Goal: Task Accomplishment & Management: Complete application form

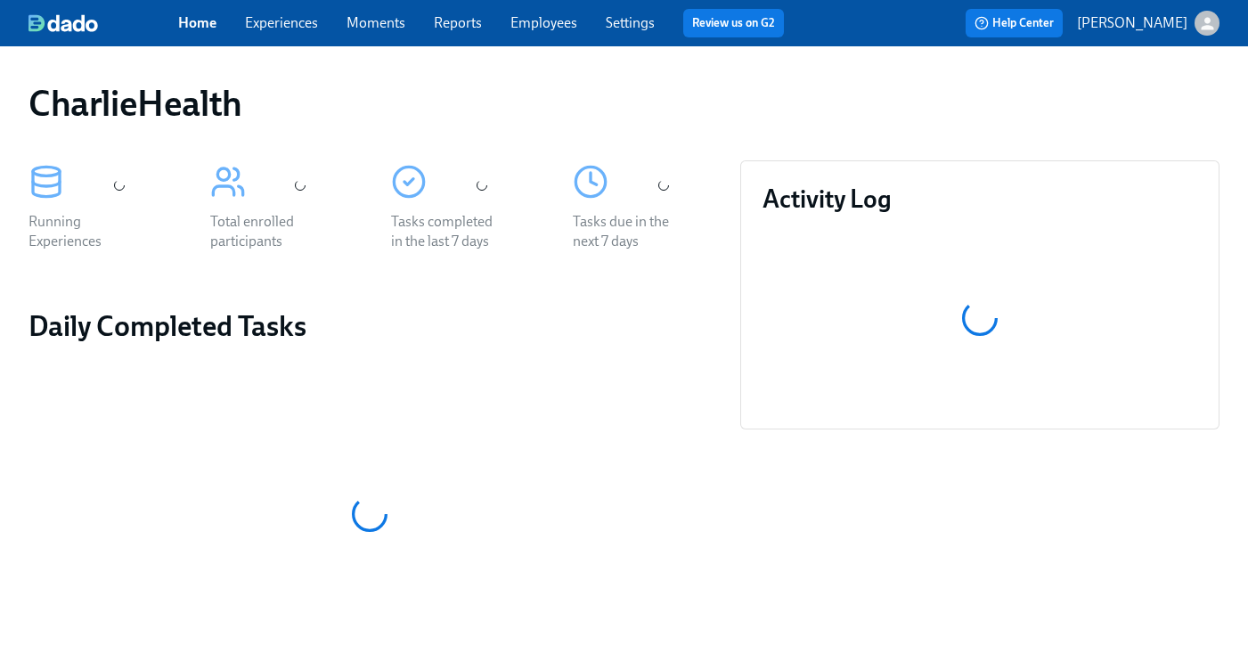
click at [555, 23] on link "Employees" at bounding box center [544, 22] width 67 height 17
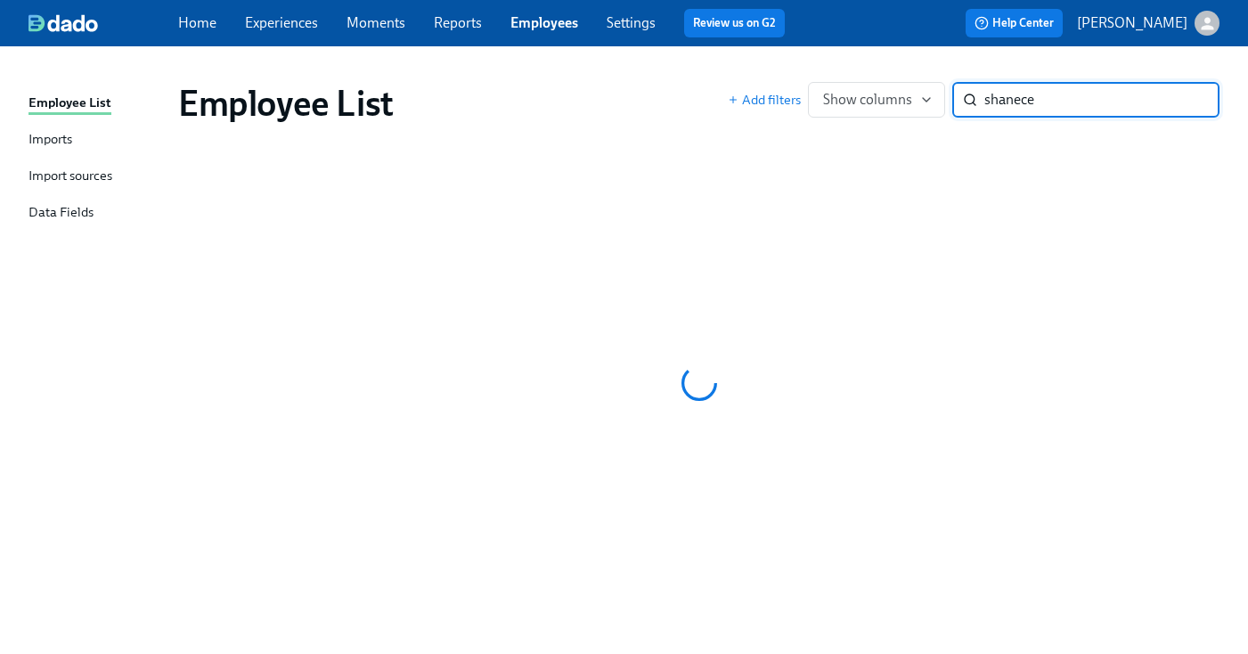
type input "shanece b"
click at [634, 102] on div "Employee List" at bounding box center [453, 103] width 550 height 43
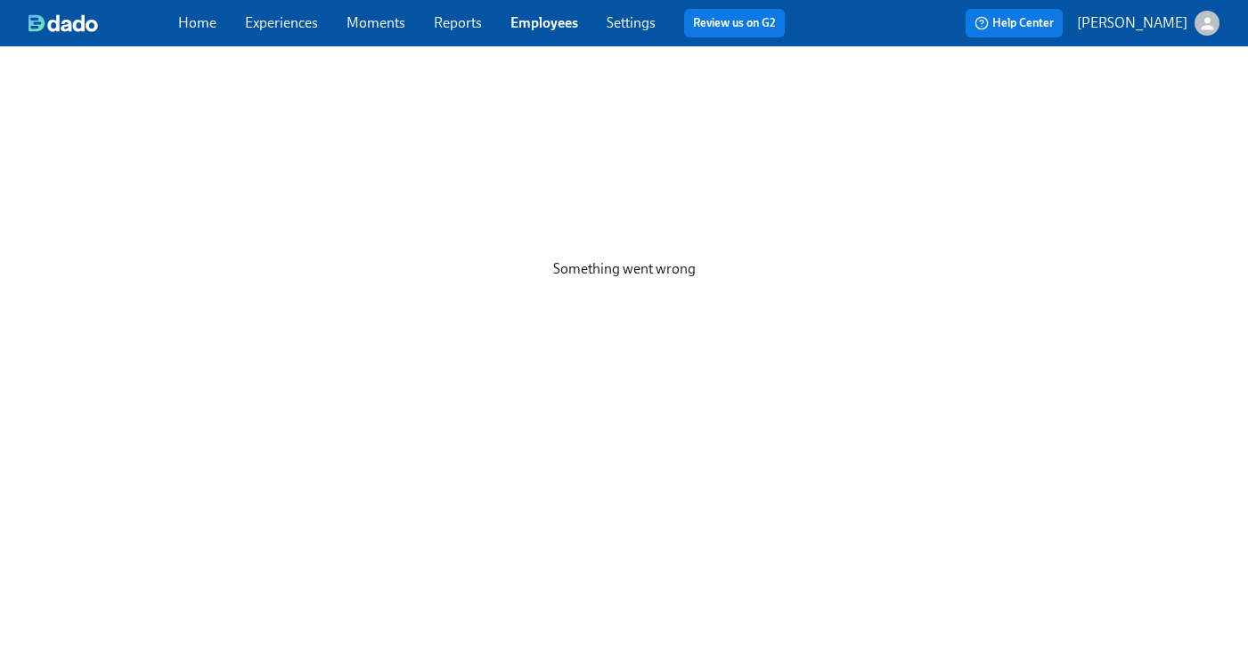
click at [506, 22] on div "Home Experiences Moments Reports Employees Settings Review us on G2" at bounding box center [488, 23] width 621 height 29
click at [572, 13] on span "Employees" at bounding box center [545, 23] width 68 height 20
click at [564, 24] on link "Employees" at bounding box center [545, 22] width 68 height 17
click at [712, 162] on div "Something went wrong" at bounding box center [624, 268] width 1248 height 445
click at [462, 37] on div "Home Experiences Moments Reports Employees Settings Review us on G2 Help Center…" at bounding box center [624, 23] width 1248 height 46
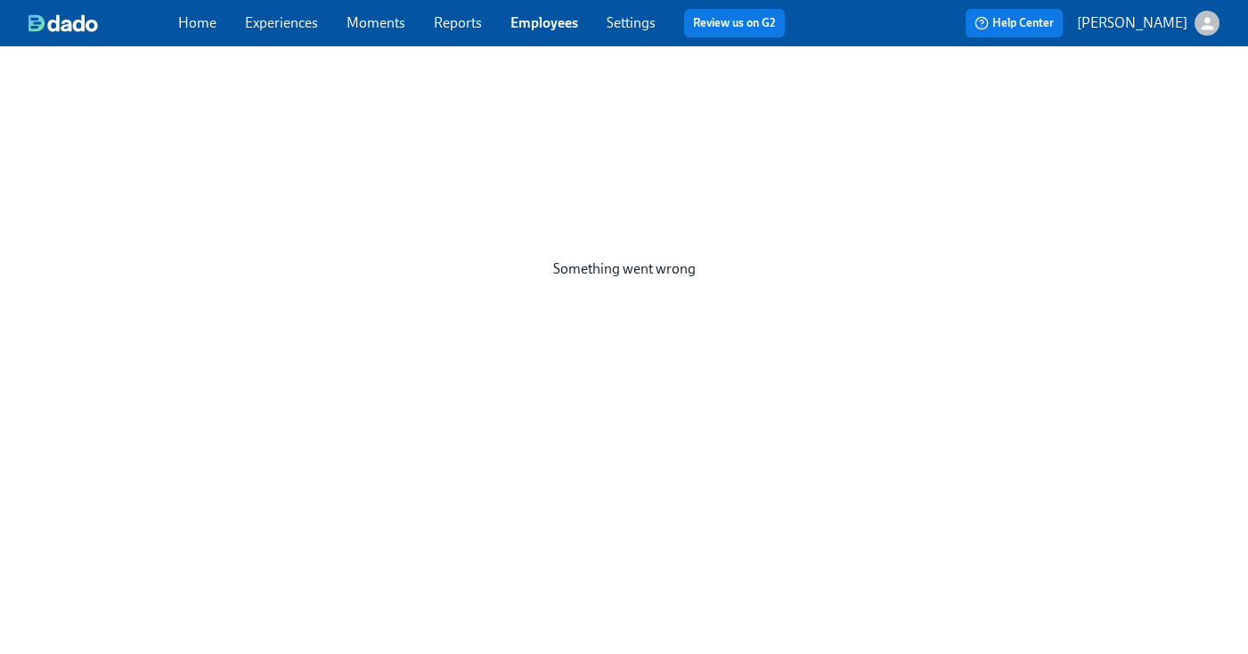
click at [454, 21] on link "Reports" at bounding box center [458, 22] width 48 height 17
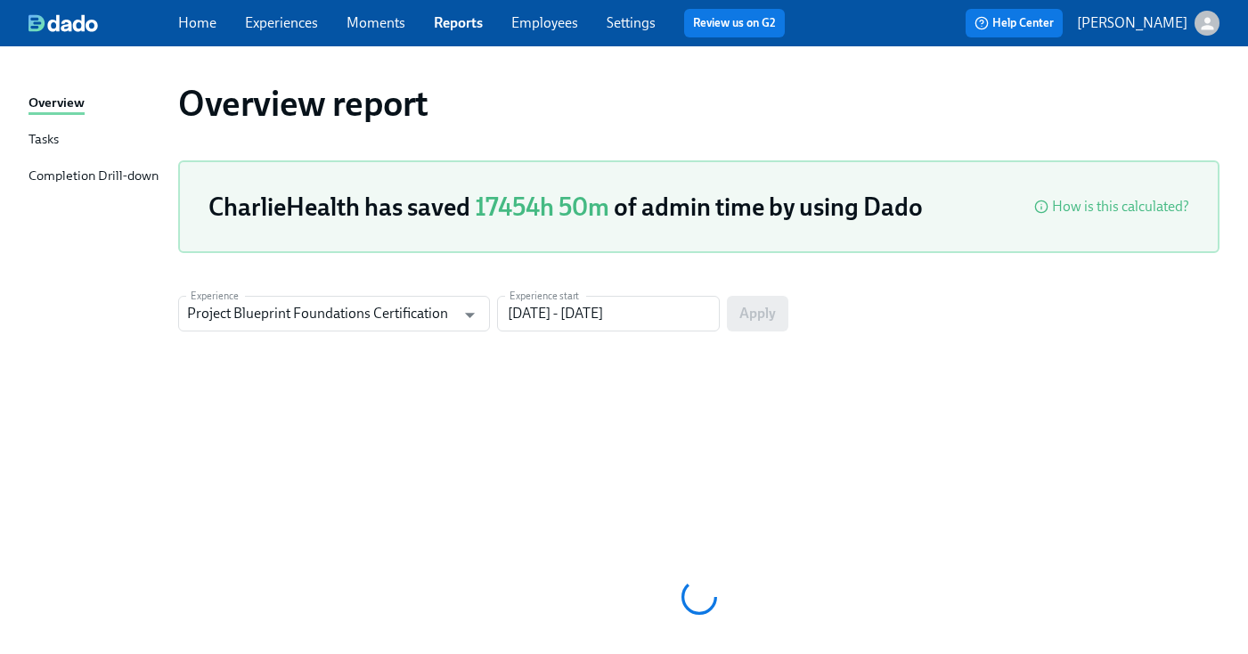
click at [533, 24] on link "Employees" at bounding box center [544, 22] width 67 height 17
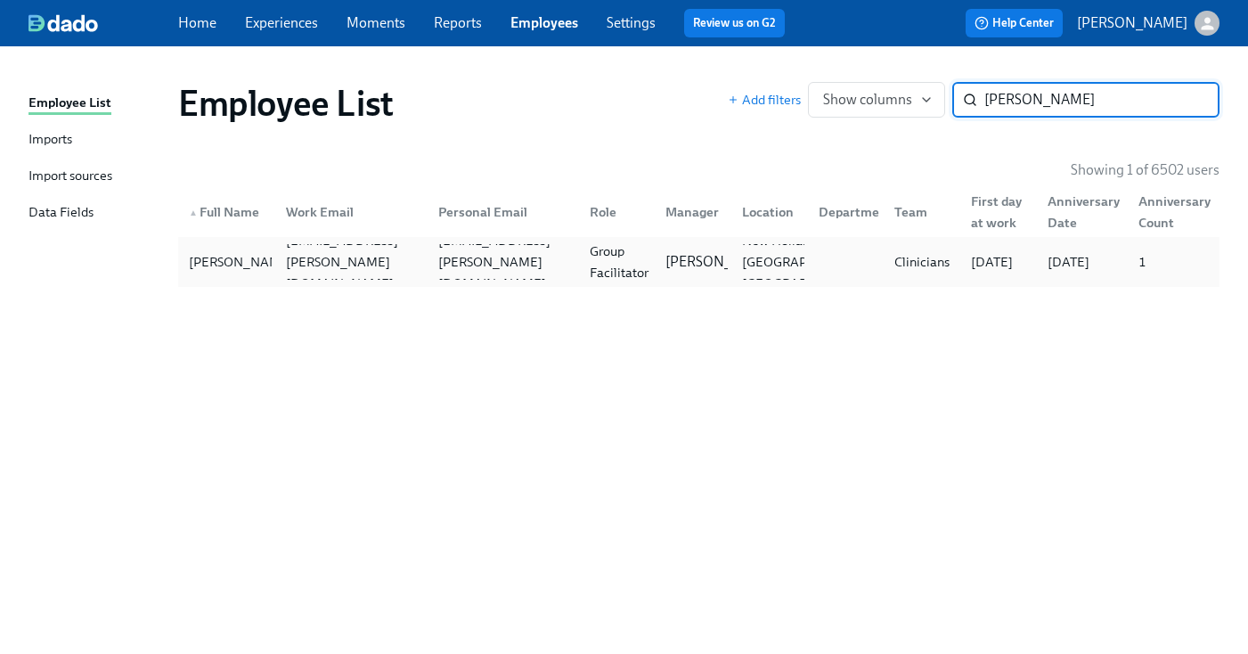
type input "shanece bo"
click at [625, 249] on div "Group Facilitator" at bounding box center [619, 262] width 73 height 43
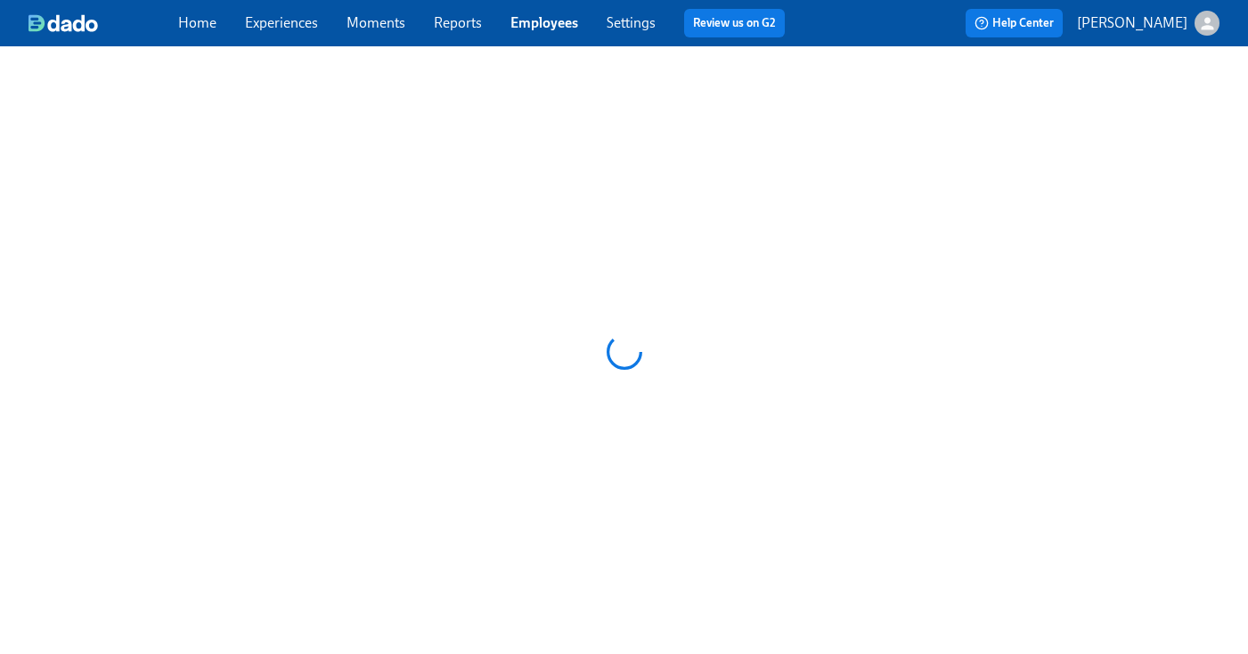
click at [625, 249] on div at bounding box center [624, 351] width 1248 height 611
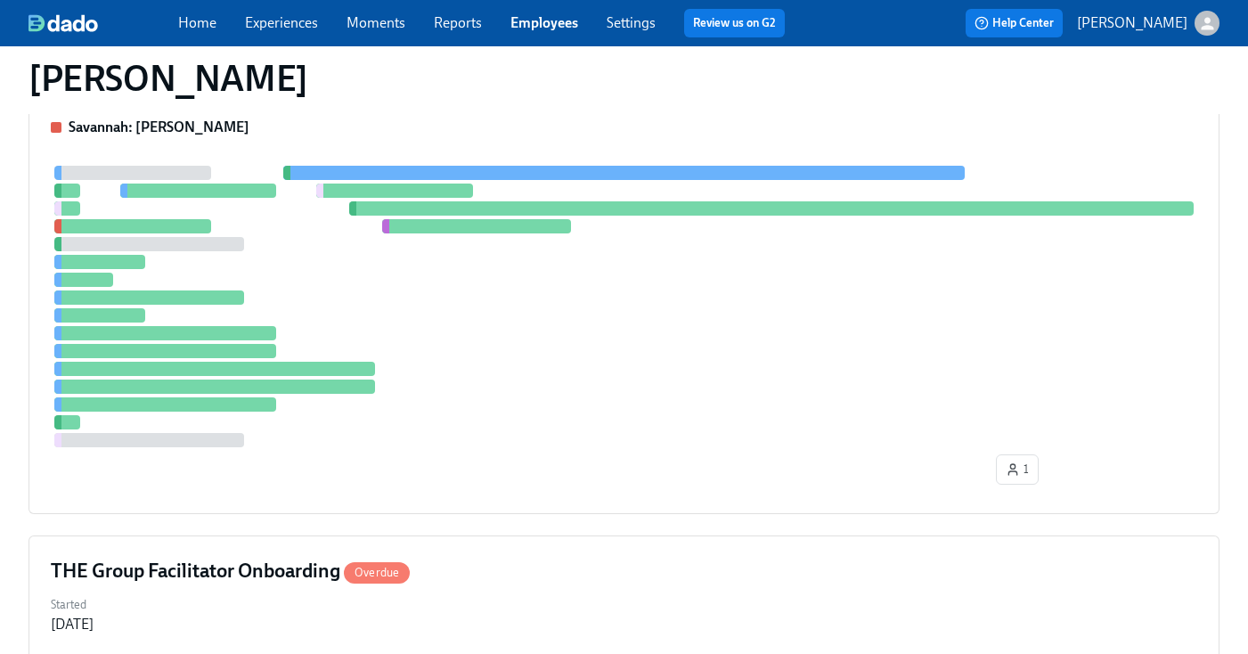
scroll to position [1008, 0]
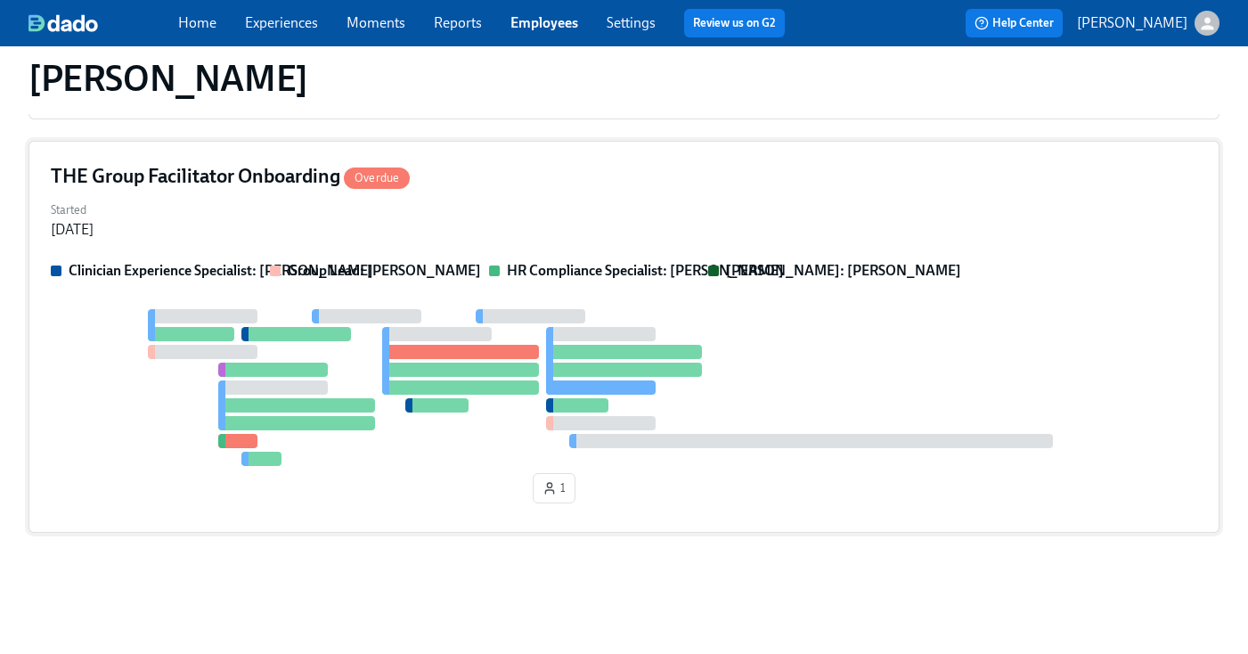
click at [667, 275] on strong "HR Compliance Specialist: Michelle Winograd" at bounding box center [645, 270] width 277 height 17
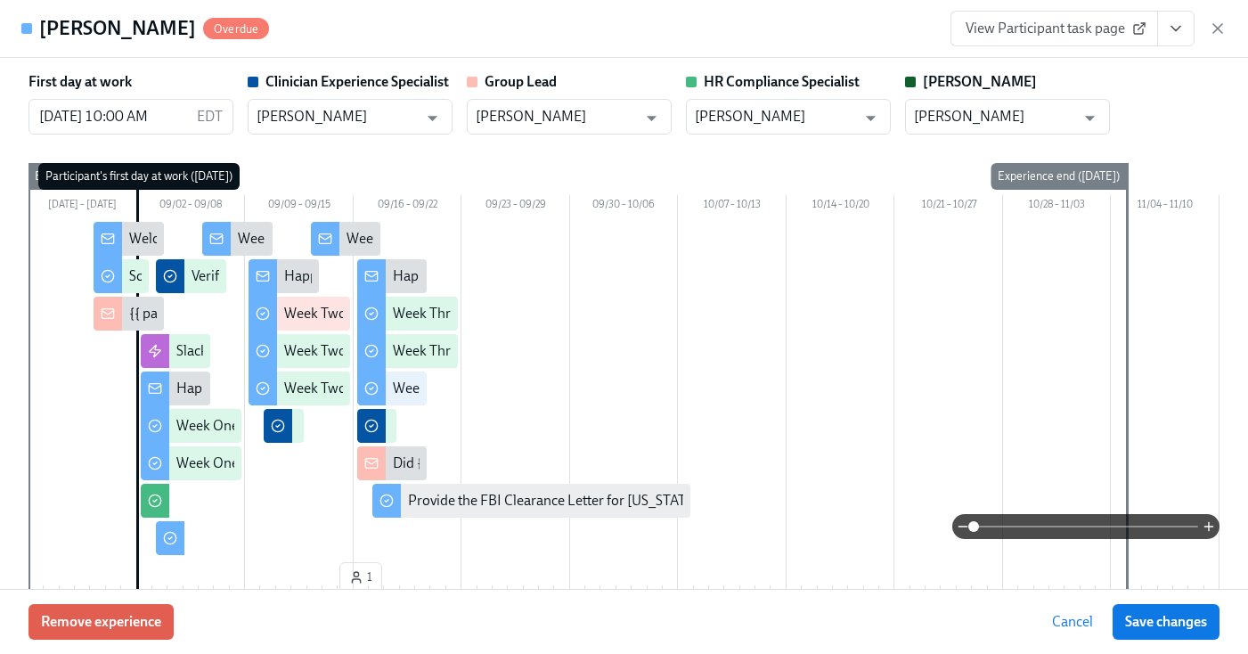
click at [1184, 38] on button "View task page" at bounding box center [1175, 29] width 37 height 36
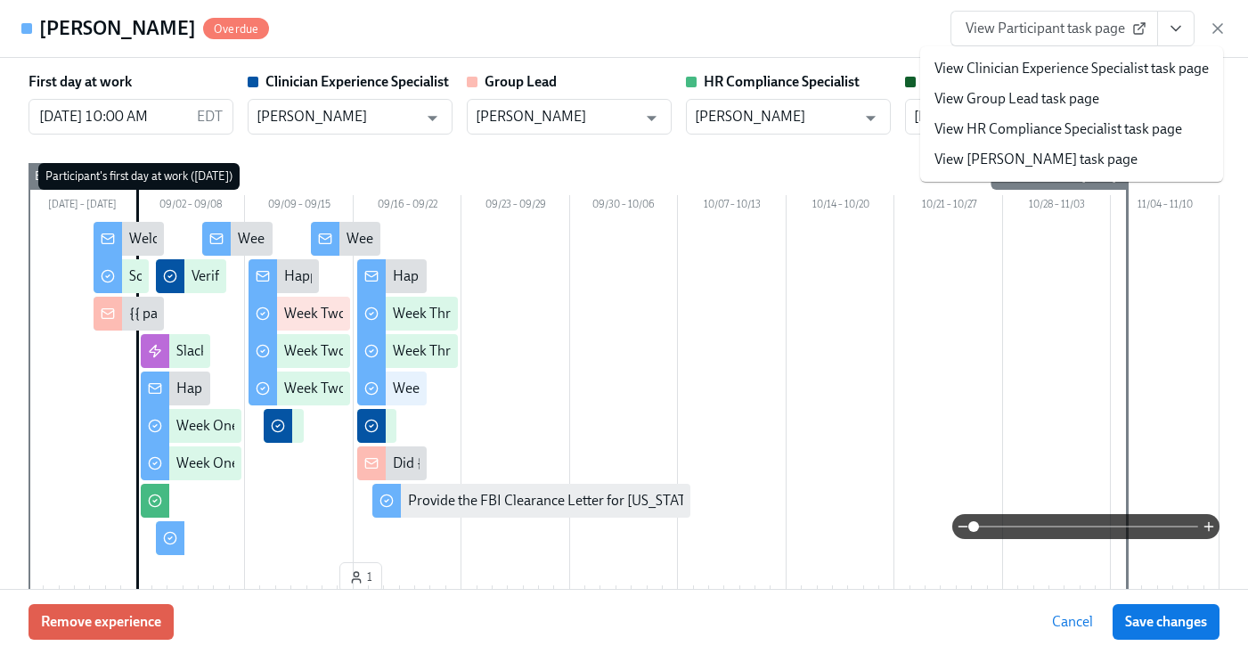
click at [1034, 125] on link "View HR Compliance Specialist task page" at bounding box center [1059, 129] width 248 height 20
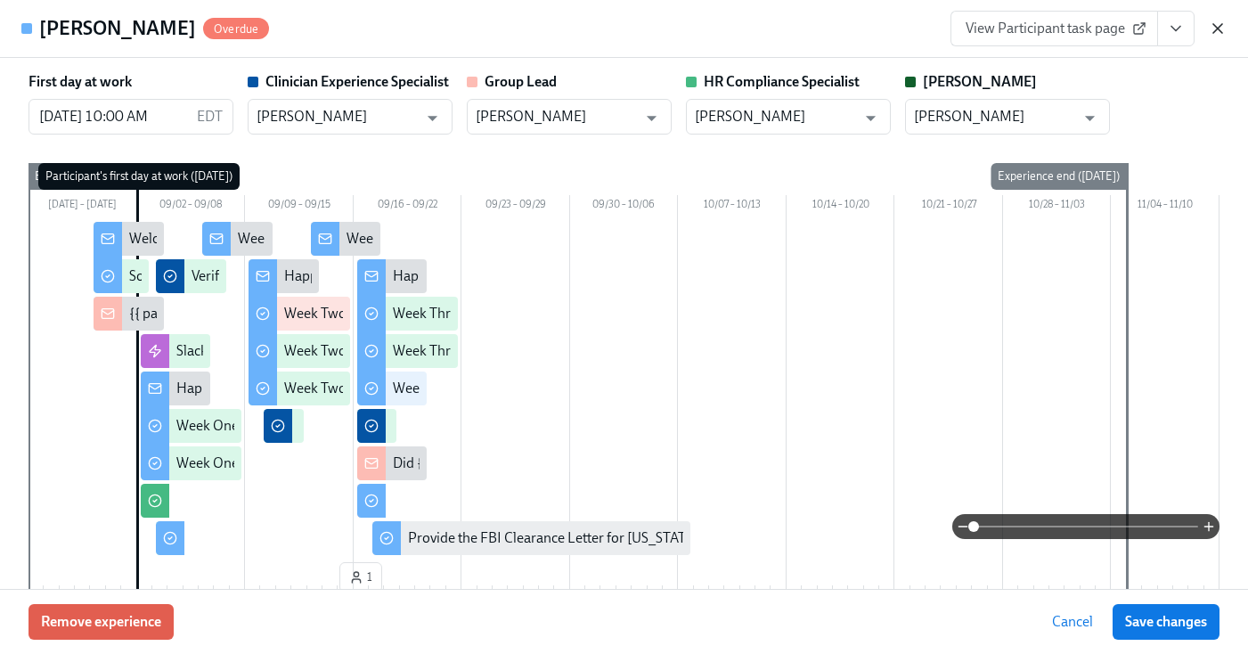
click at [1221, 33] on icon "button" at bounding box center [1218, 29] width 18 height 18
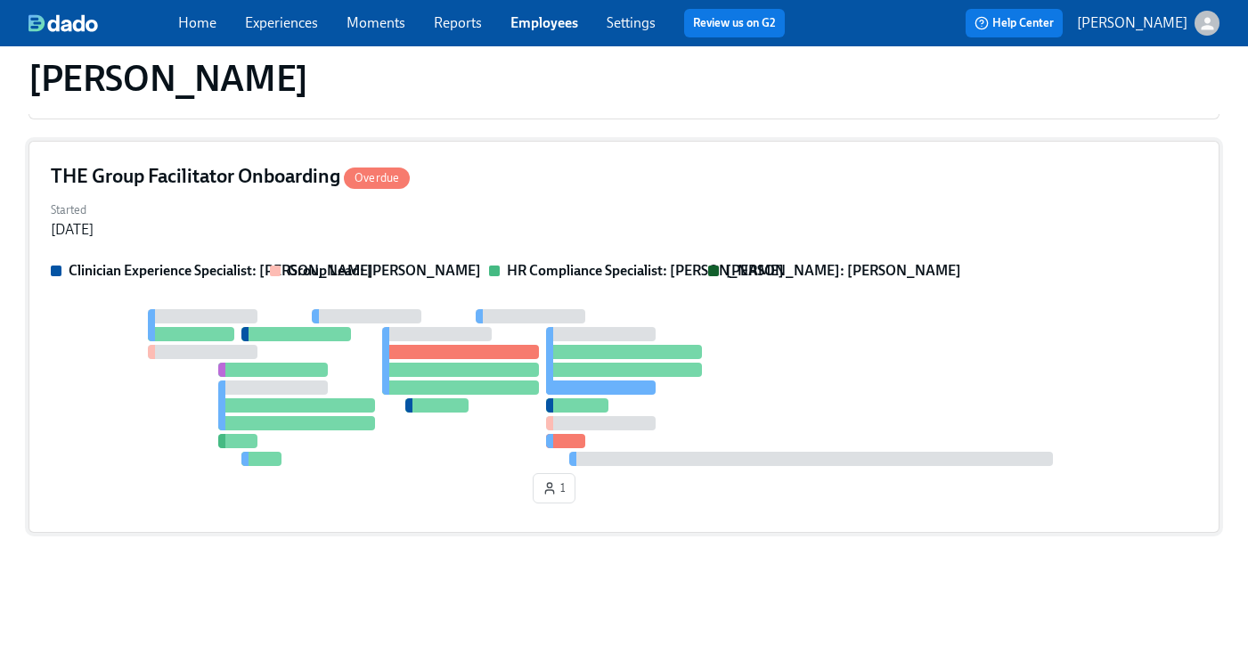
click at [991, 197] on div "Started Aug 28, 2025" at bounding box center [624, 218] width 1147 height 43
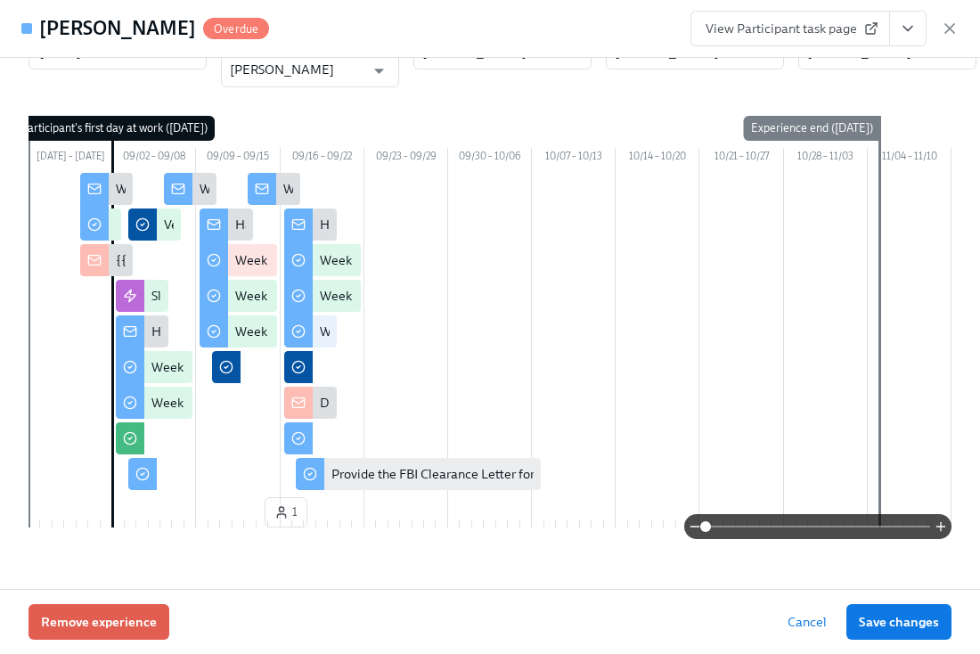
scroll to position [61, 0]
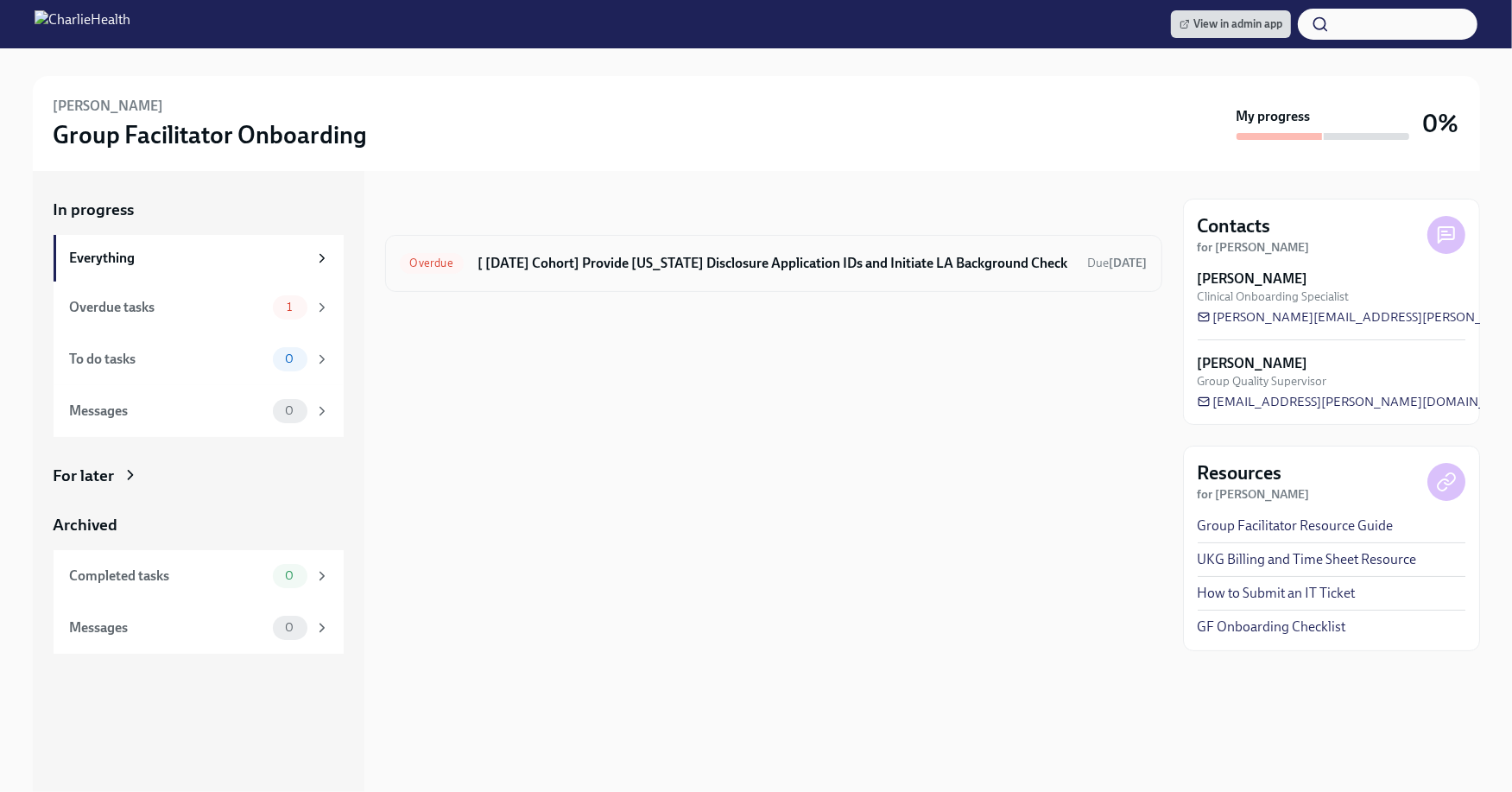
click at [531, 256] on h6 "[ [DATE] Cohort] Provide [US_STATE] Disclosure Application IDs and Initiate LA …" at bounding box center [776, 264] width 597 height 19
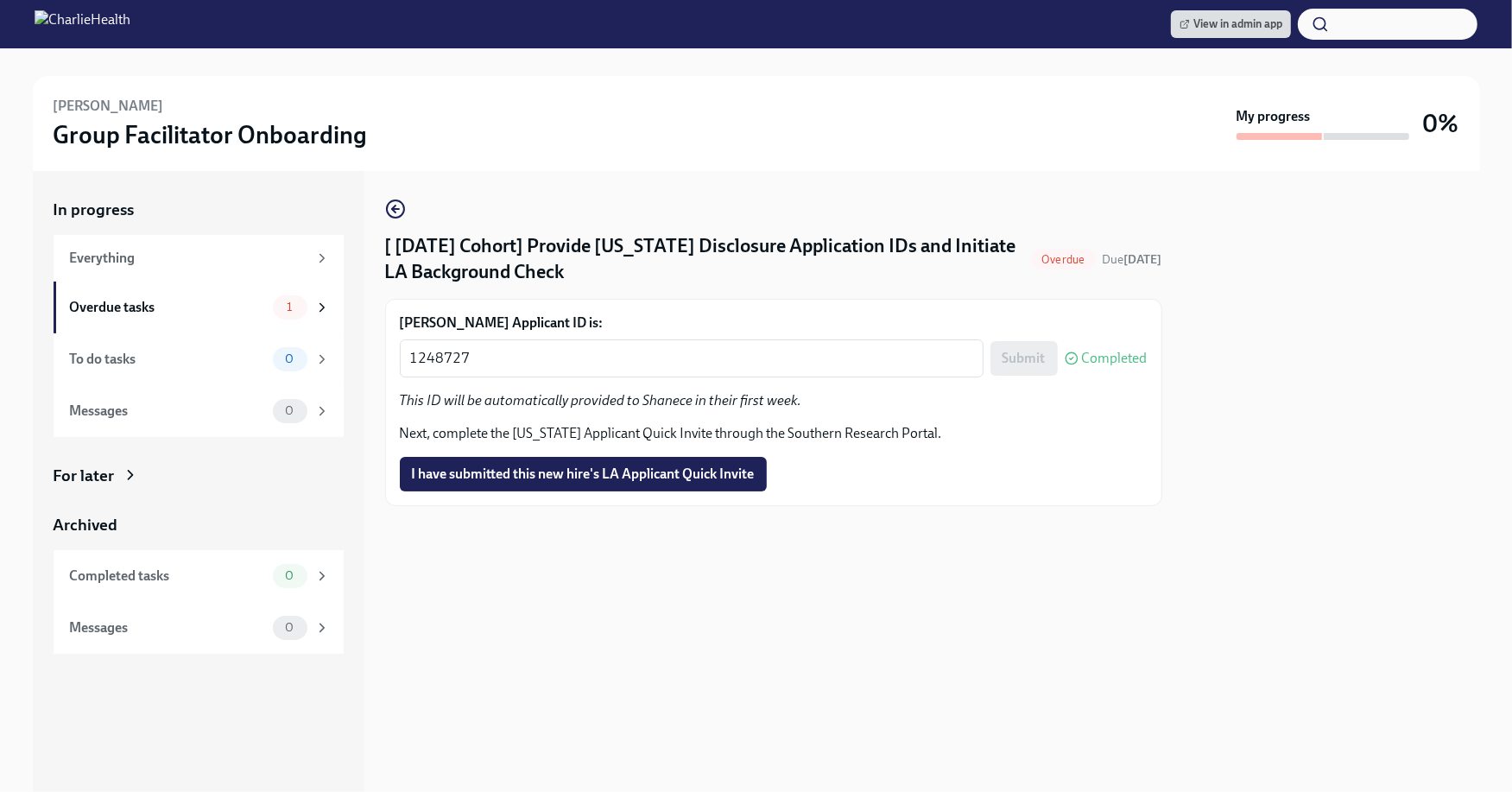
click at [472, 742] on div "[ [DATE] Cohort] Provide [US_STATE] Disclosure Application IDs and Initiate LA …" at bounding box center [773, 481] width 777 height 621
click at [618, 536] on div at bounding box center [773, 533] width 777 height 55
click at [671, 466] on span "I have submitted this new hire's LA Applicant Quick Invite" at bounding box center [583, 474] width 343 height 17
